Goal: Task Accomplishment & Management: Use online tool/utility

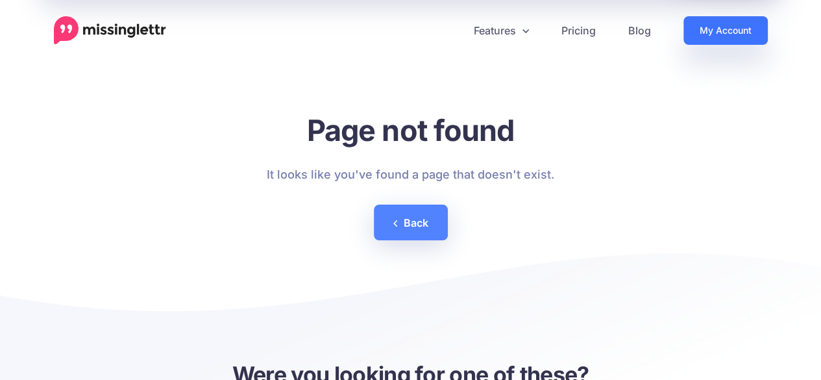
click at [702, 34] on link "My Account" at bounding box center [725, 30] width 84 height 29
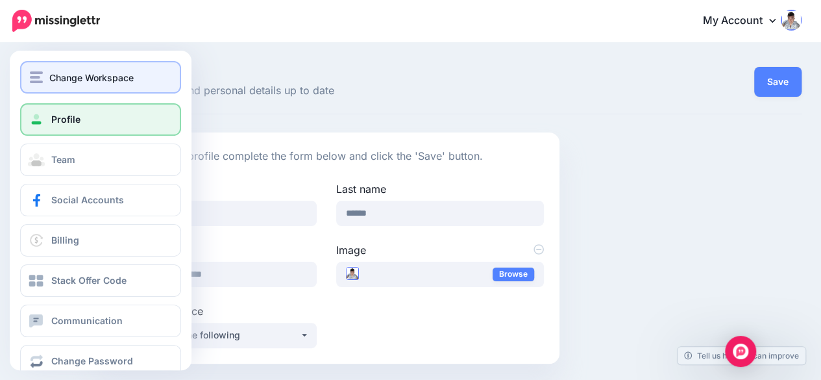
click at [71, 71] on span "Change Workspace" at bounding box center [91, 77] width 84 height 15
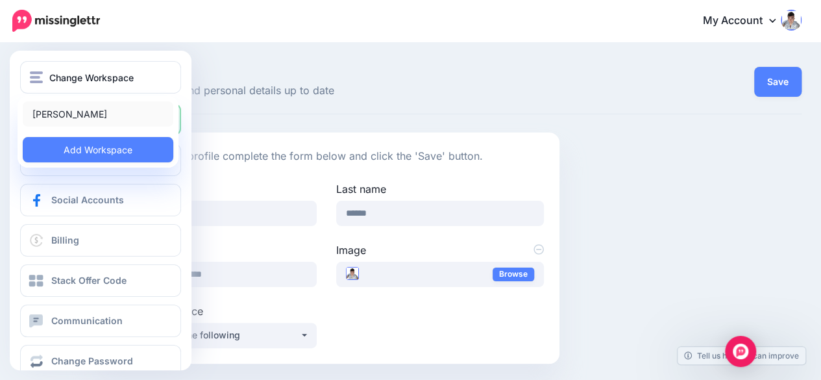
click at [77, 116] on link "[PERSON_NAME]" at bounding box center [98, 113] width 151 height 25
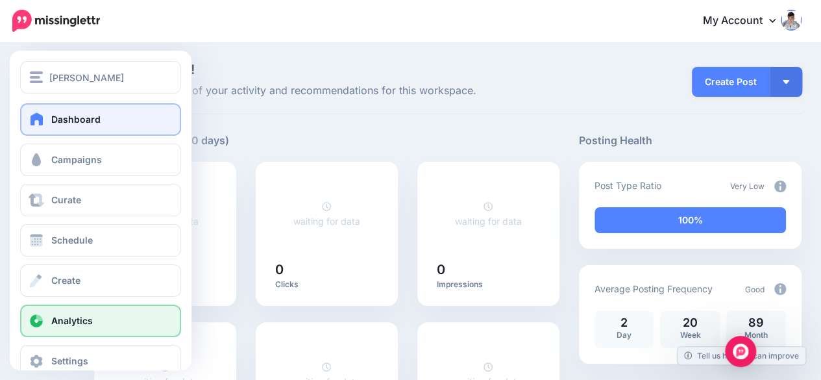
click at [49, 310] on link "Analytics" at bounding box center [100, 320] width 161 height 32
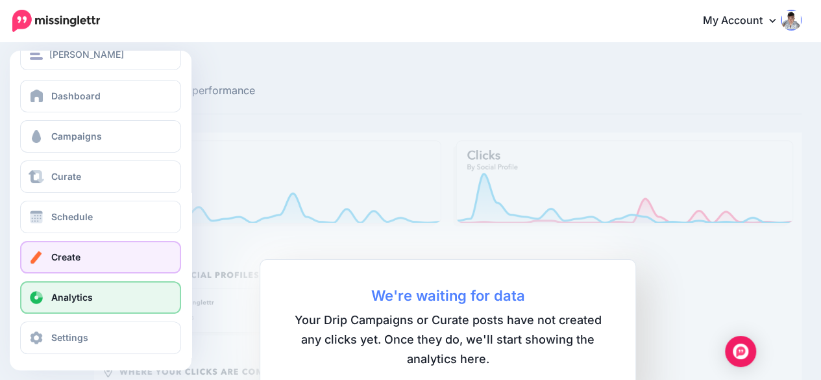
scroll to position [25, 0]
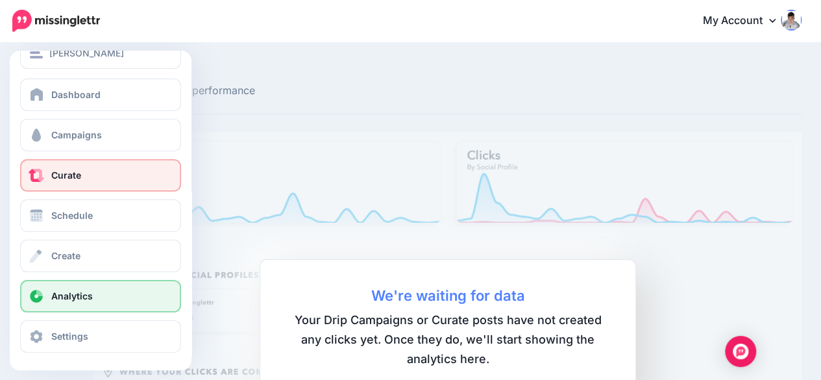
click at [90, 177] on link "Curate" at bounding box center [100, 175] width 161 height 32
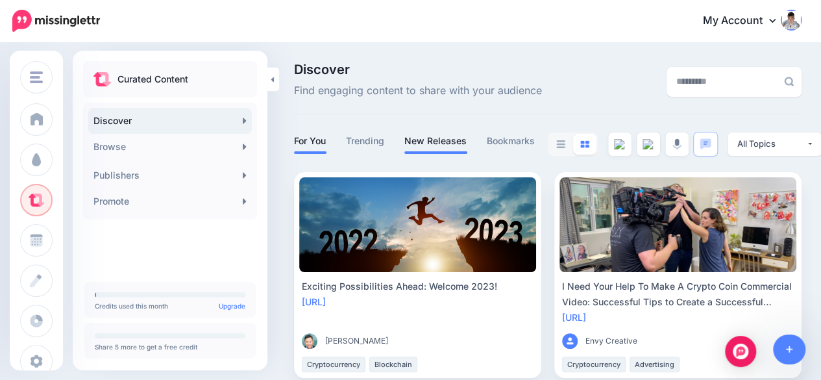
click at [435, 143] on link "New Releases" at bounding box center [435, 141] width 63 height 16
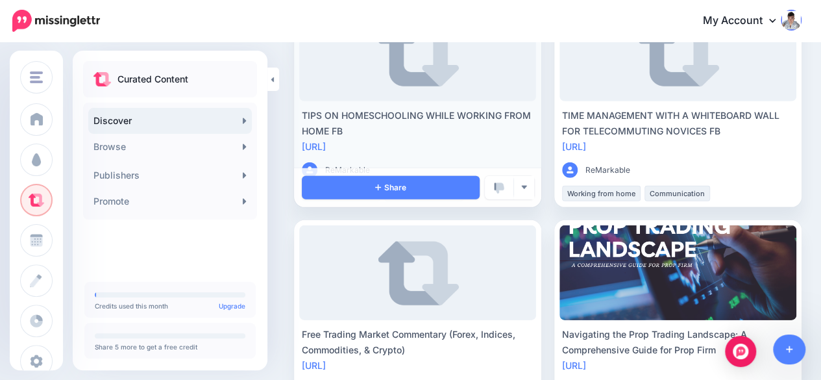
scroll to position [1947, 0]
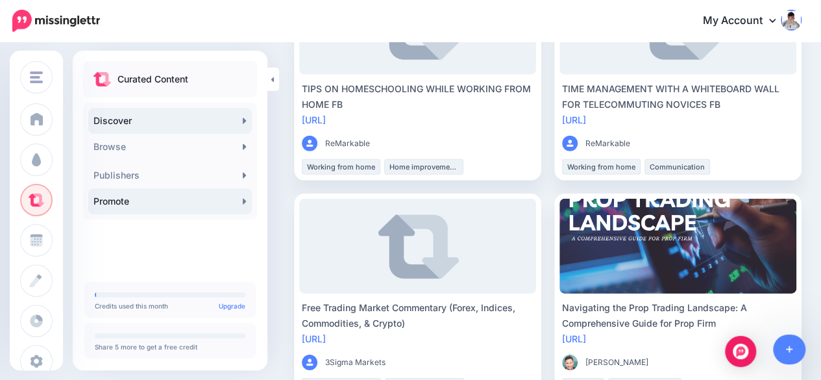
click at [210, 198] on link "Promote" at bounding box center [170, 201] width 164 height 26
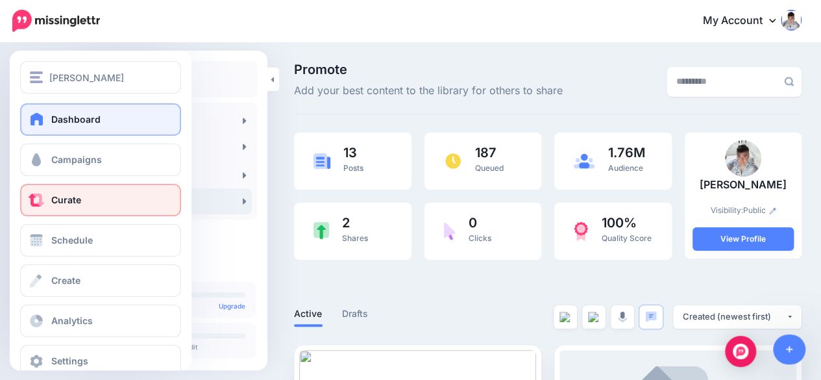
click at [43, 123] on span at bounding box center [37, 118] width 17 height 13
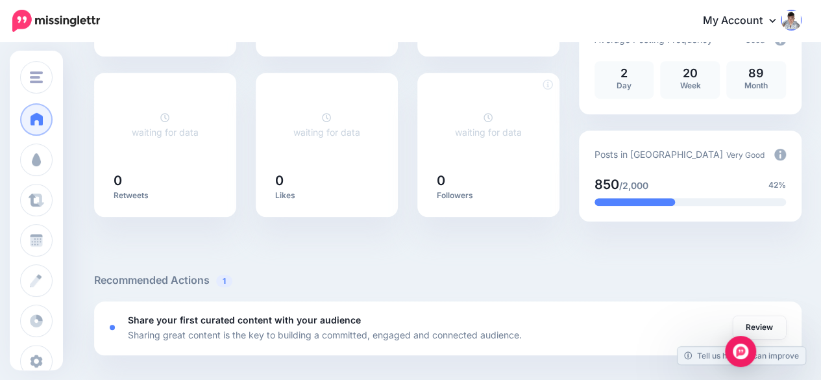
scroll to position [260, 0]
